Goal: Task Accomplishment & Management: Use online tool/utility

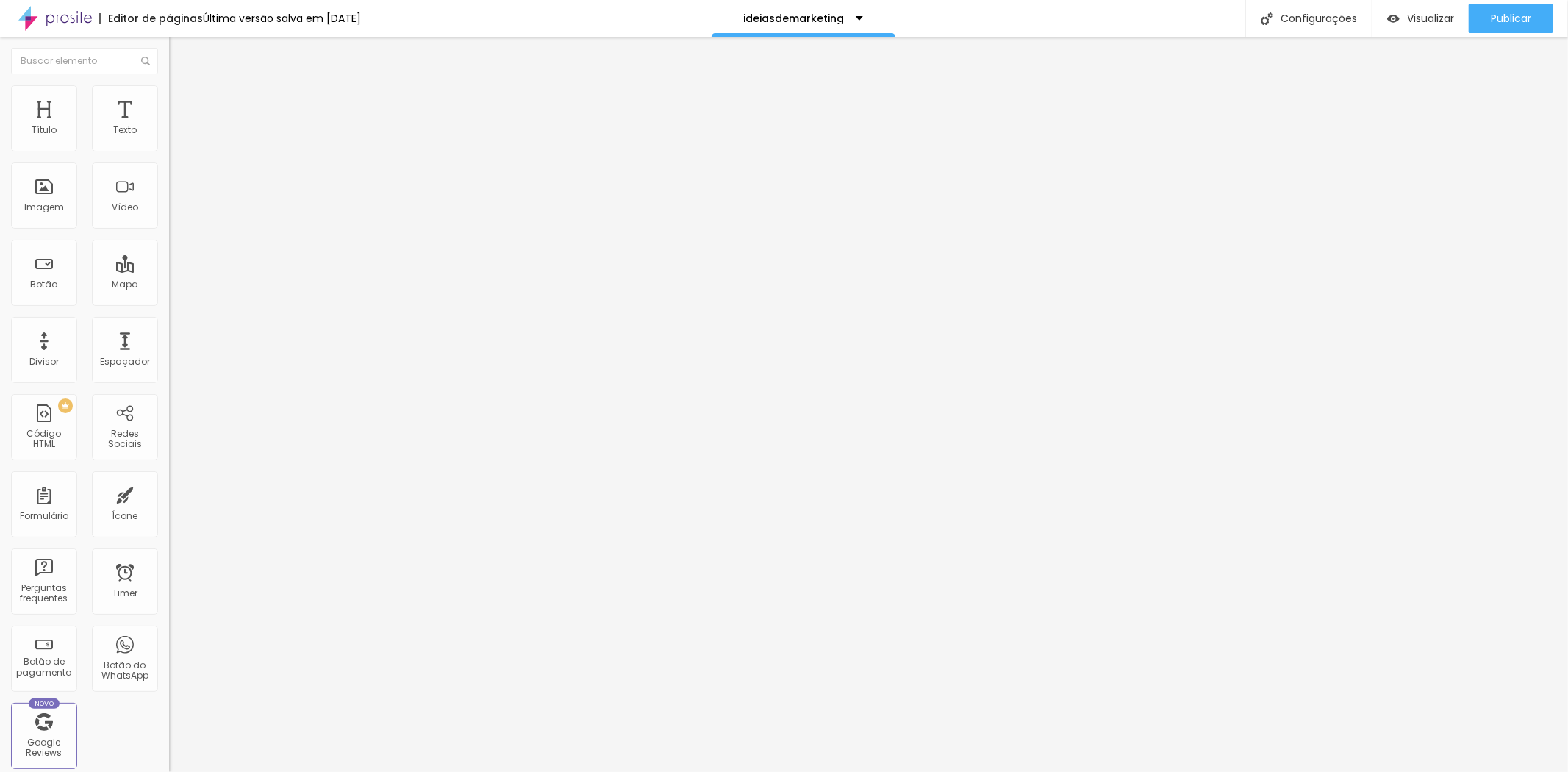
click at [170, 455] on div "Editar Seção Conteúdo Estilo Avançado Modo Encaixotado Encaixotado Completo" at bounding box center [254, 405] width 170 height 735
click at [170, 100] on img at bounding box center [176, 107] width 14 height 14
click at [170, 302] on input "https://" at bounding box center [258, 294] width 176 height 15
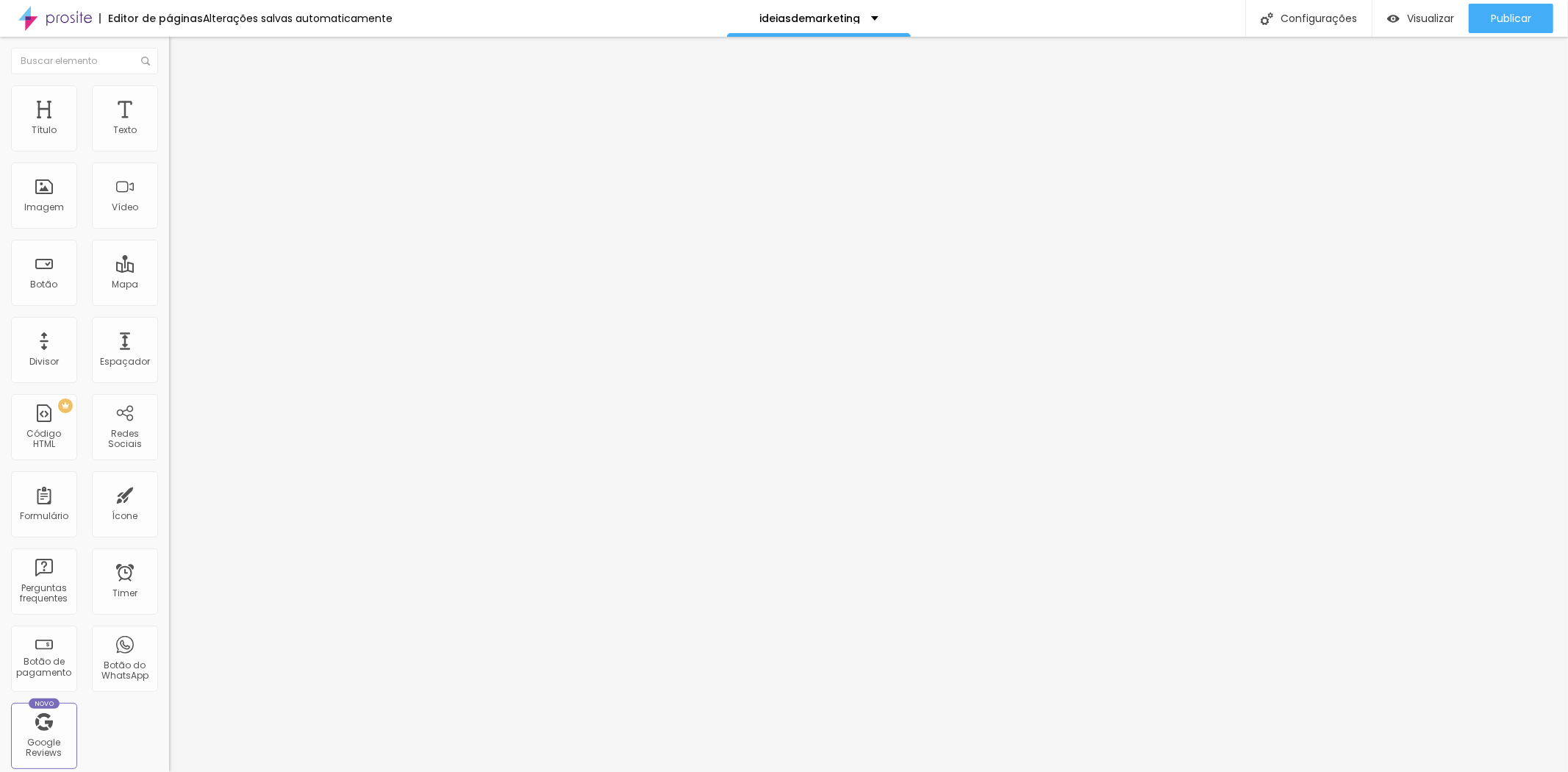
click at [170, 302] on input "https://" at bounding box center [258, 294] width 176 height 15
drag, startPoint x: 99, startPoint y: 402, endPoint x: 0, endPoint y: 401, distance: 99.0
click at [170, 336] on div "Trocar imagem Descrição da imagem (Alt) Alinhamento Proporção 16:9 Cinema Cinem…" at bounding box center [254, 225] width 170 height 221
paste input "[DOMAIN_NAME][URL]"
click at [170, 336] on div "Trocar imagem Descrição da imagem (Alt) Alinhamento Proporção 16:9 Cinema Cinem…" at bounding box center [254, 225] width 170 height 221
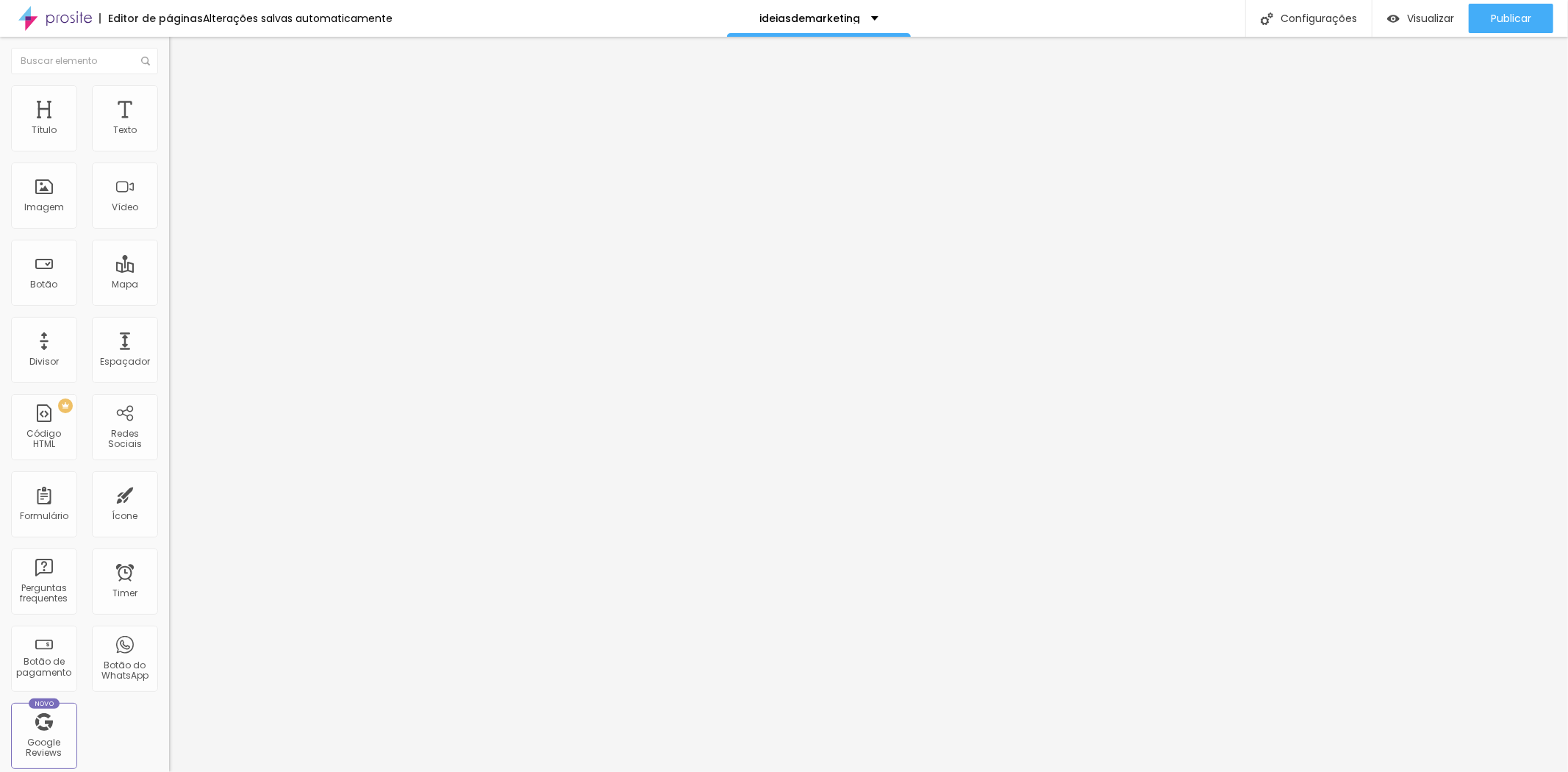
type input "[URL][DOMAIN_NAME]"
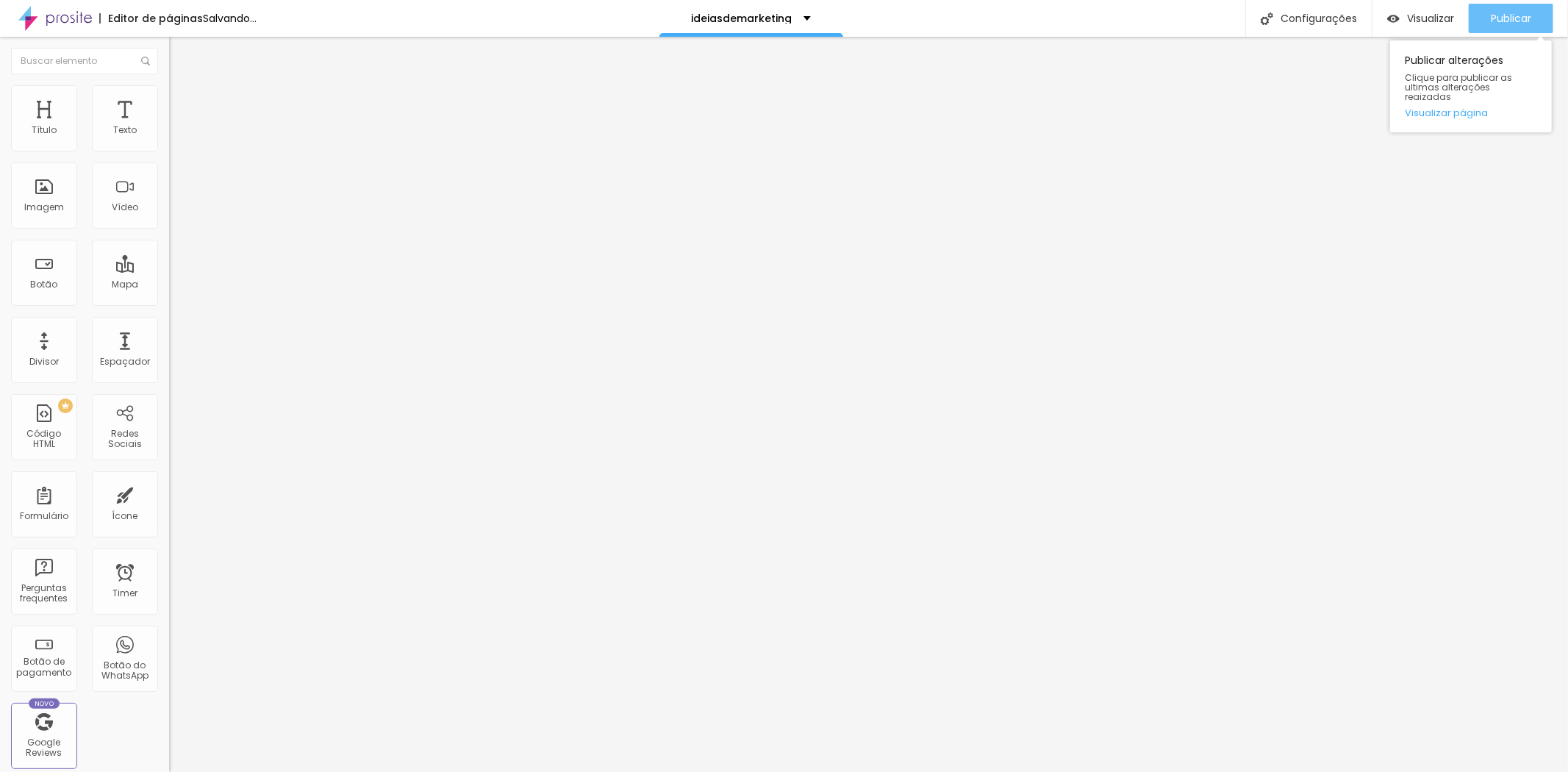
click at [1512, 24] on span "Publicar" at bounding box center [1510, 19] width 40 height 12
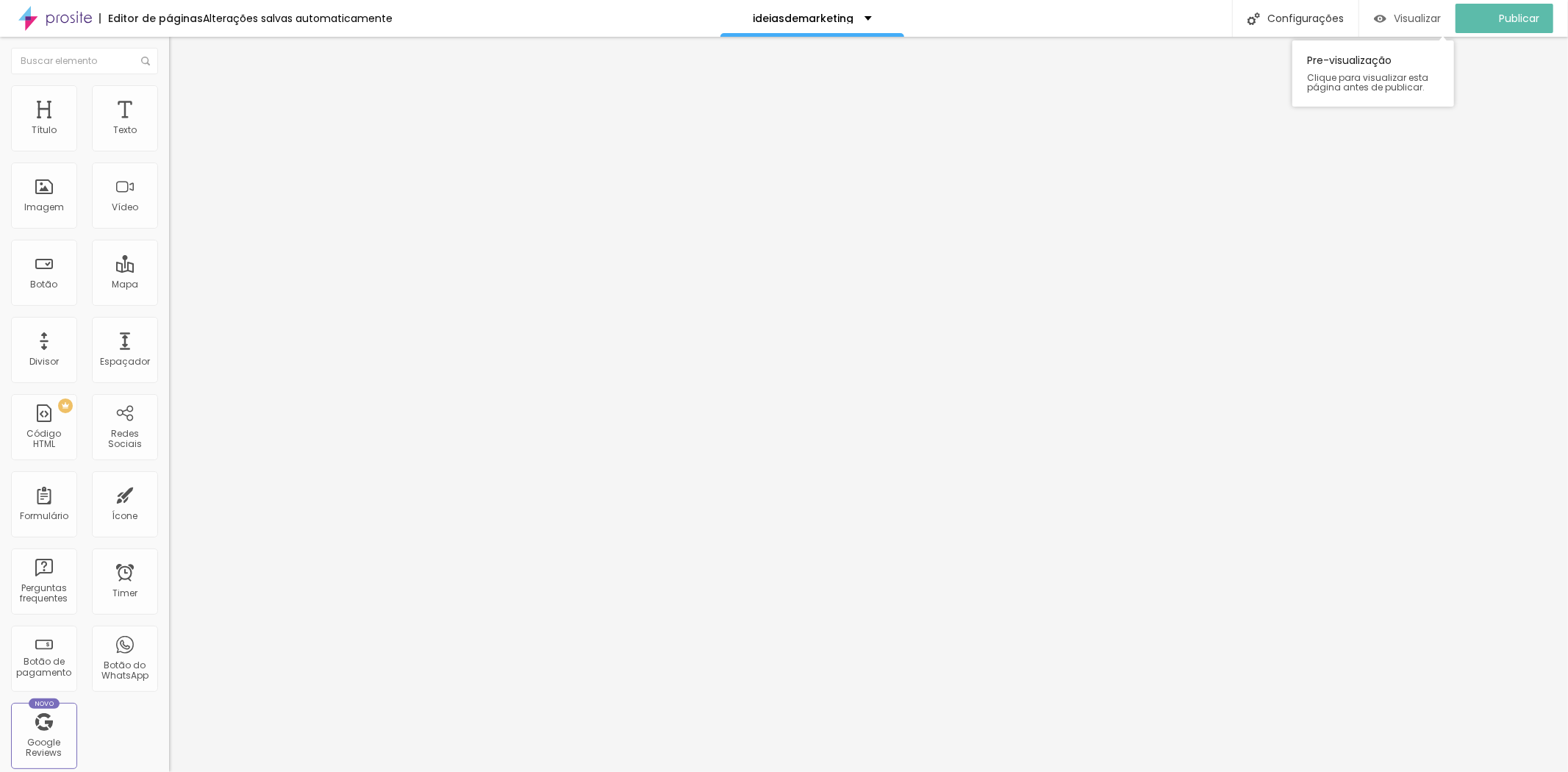
click at [1411, 25] on div "Visualizar" at bounding box center [1407, 19] width 67 height 29
